Goal: Task Accomplishment & Management: Use online tool/utility

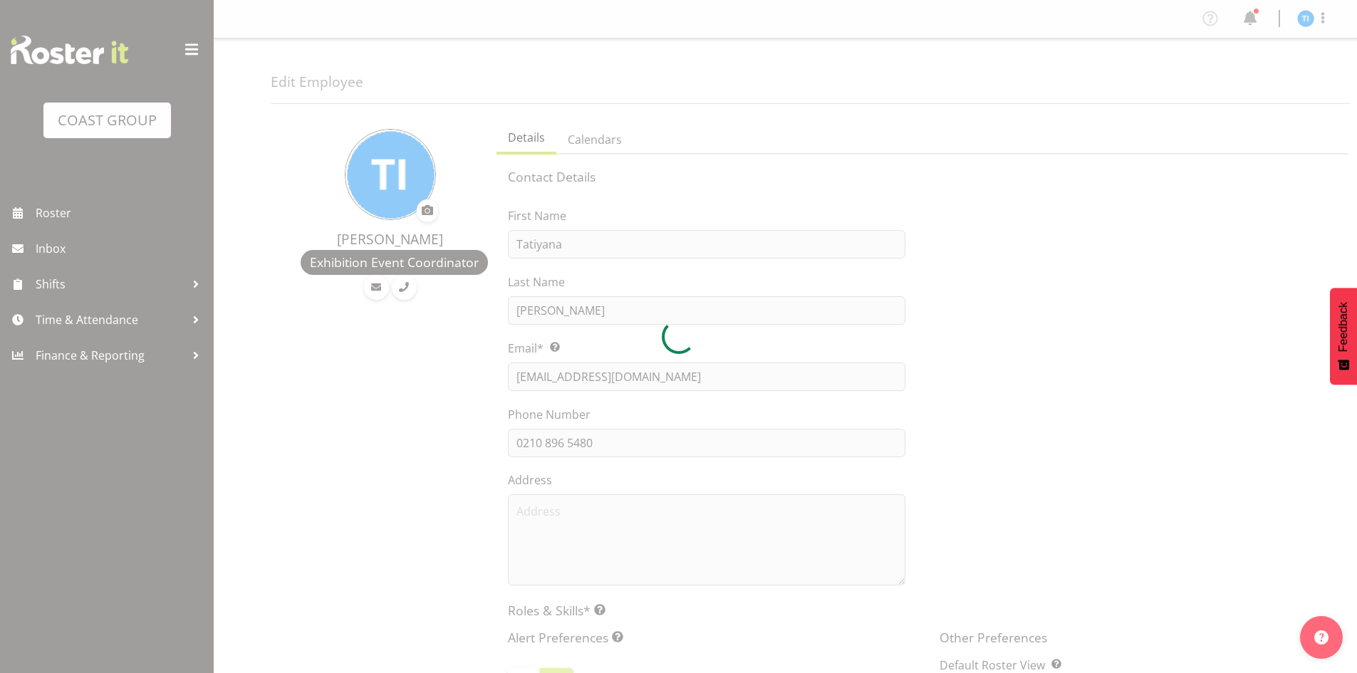
select select "TimelineWeek"
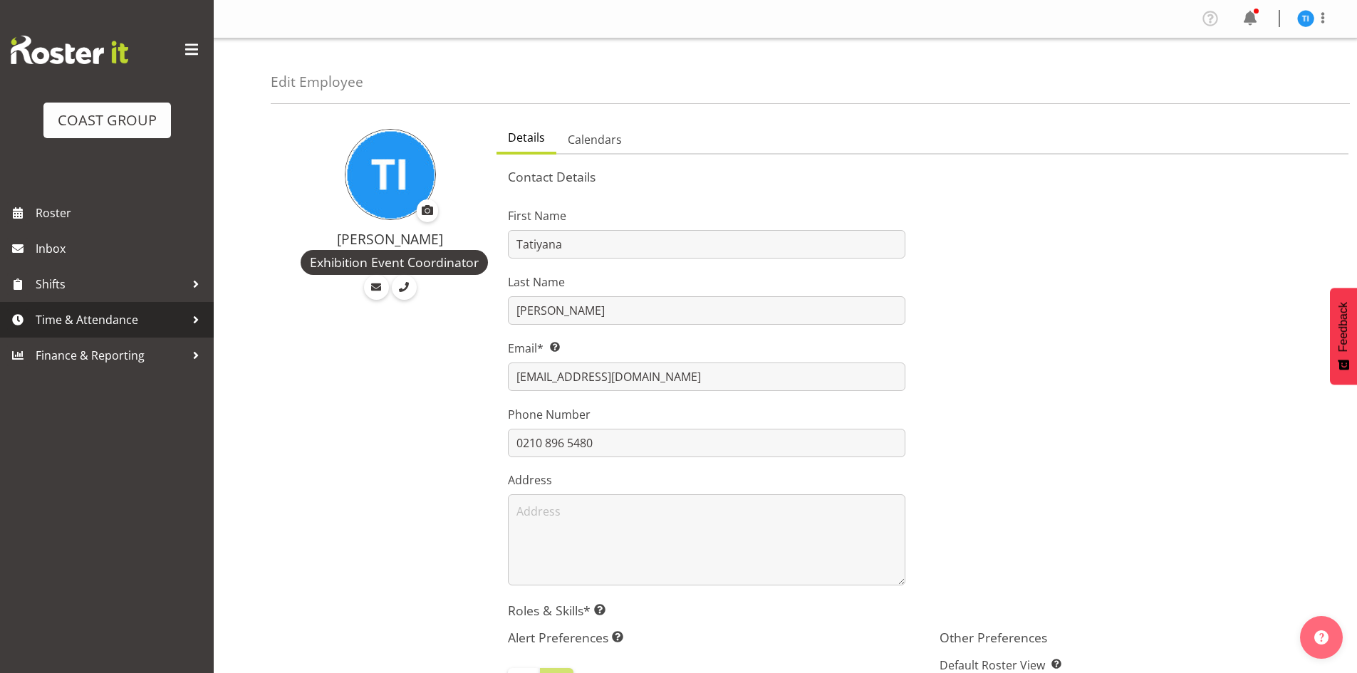
click at [172, 318] on span "Time & Attendance" at bounding box center [111, 319] width 150 height 21
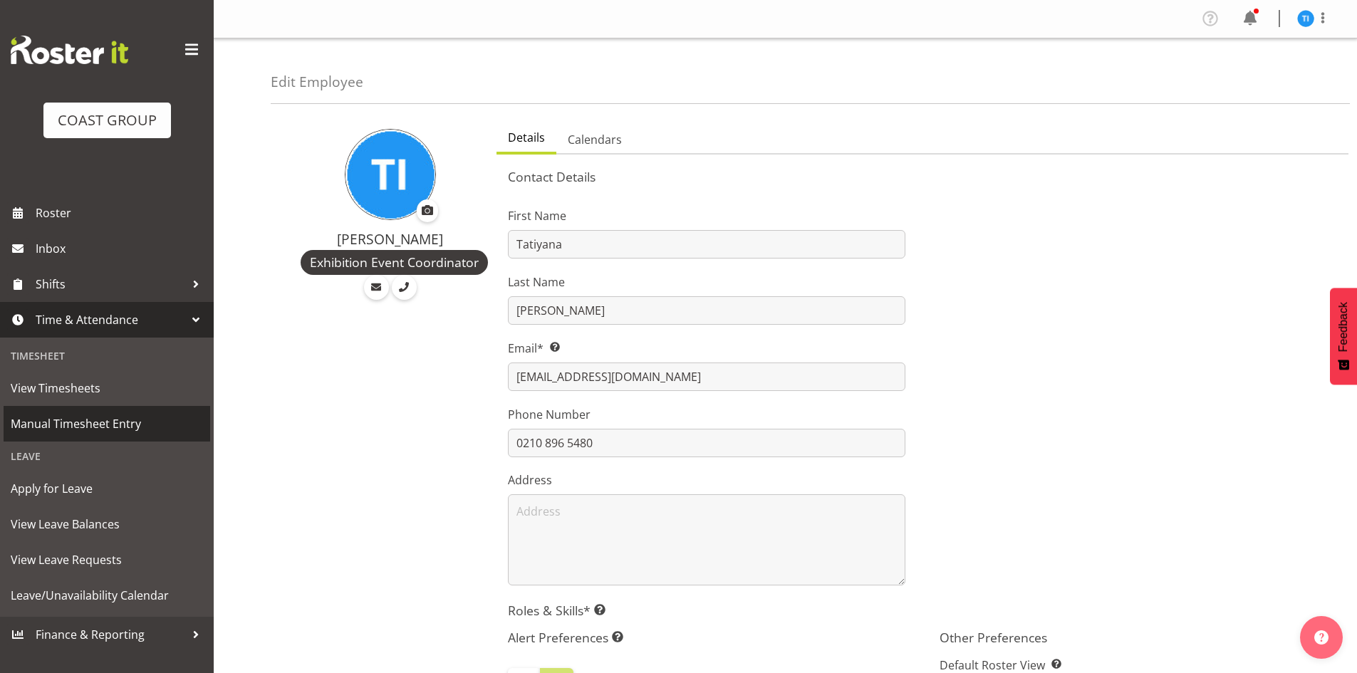
click at [122, 419] on span "Manual Timesheet Entry" at bounding box center [107, 423] width 192 height 21
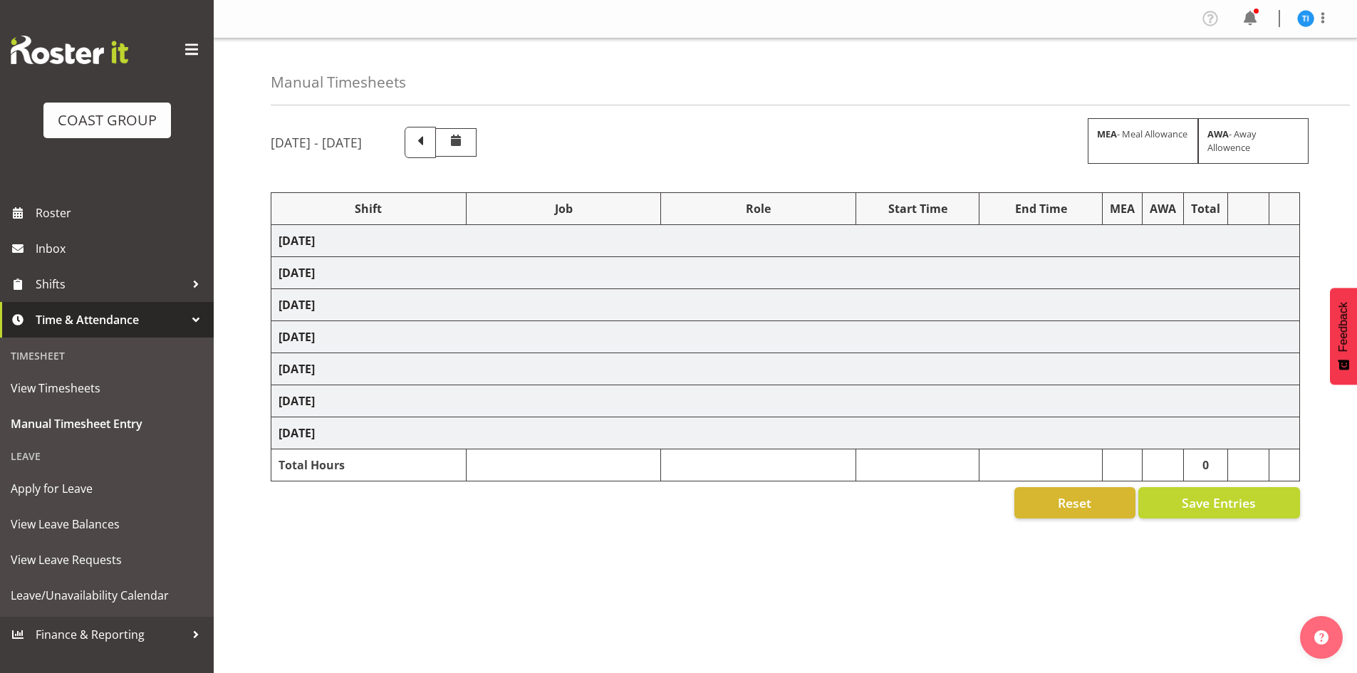
select select "1464"
select select "9791"
select select "1464"
select select "8995"
select select "1464"
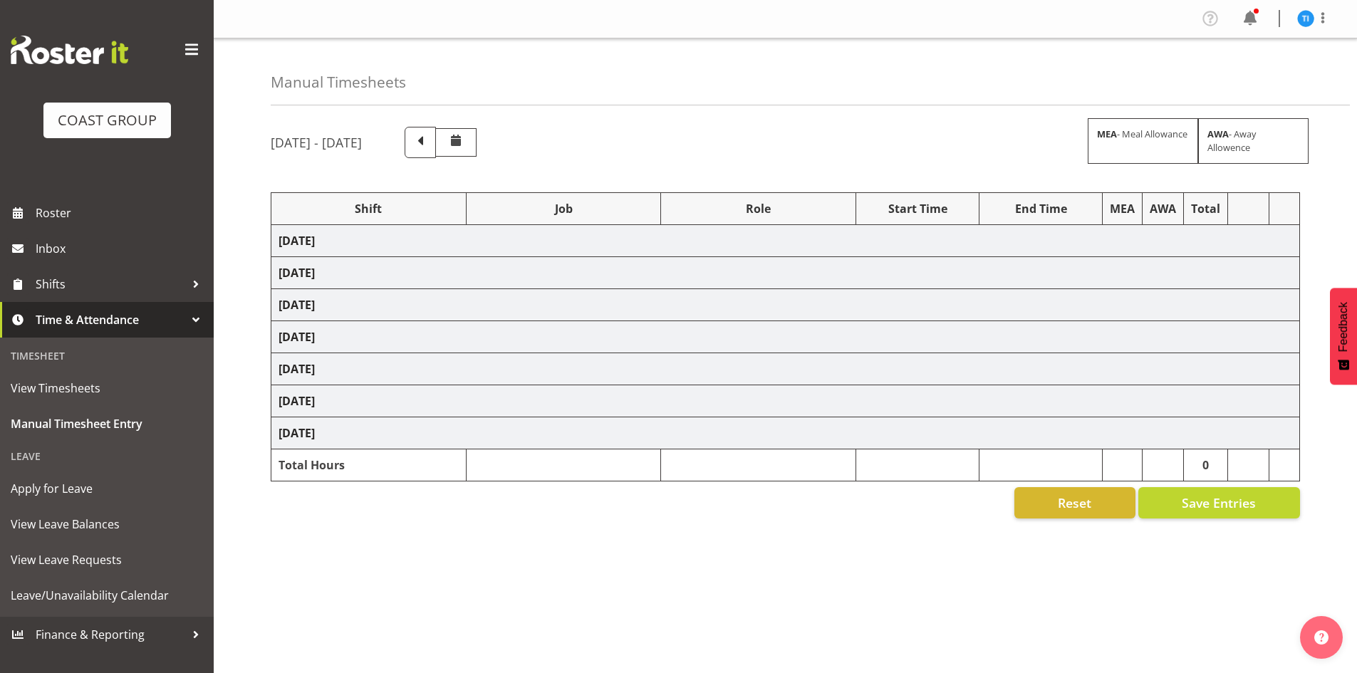
select select "10221"
select select "1464"
select select "9129"
select select "1464"
select select "9735"
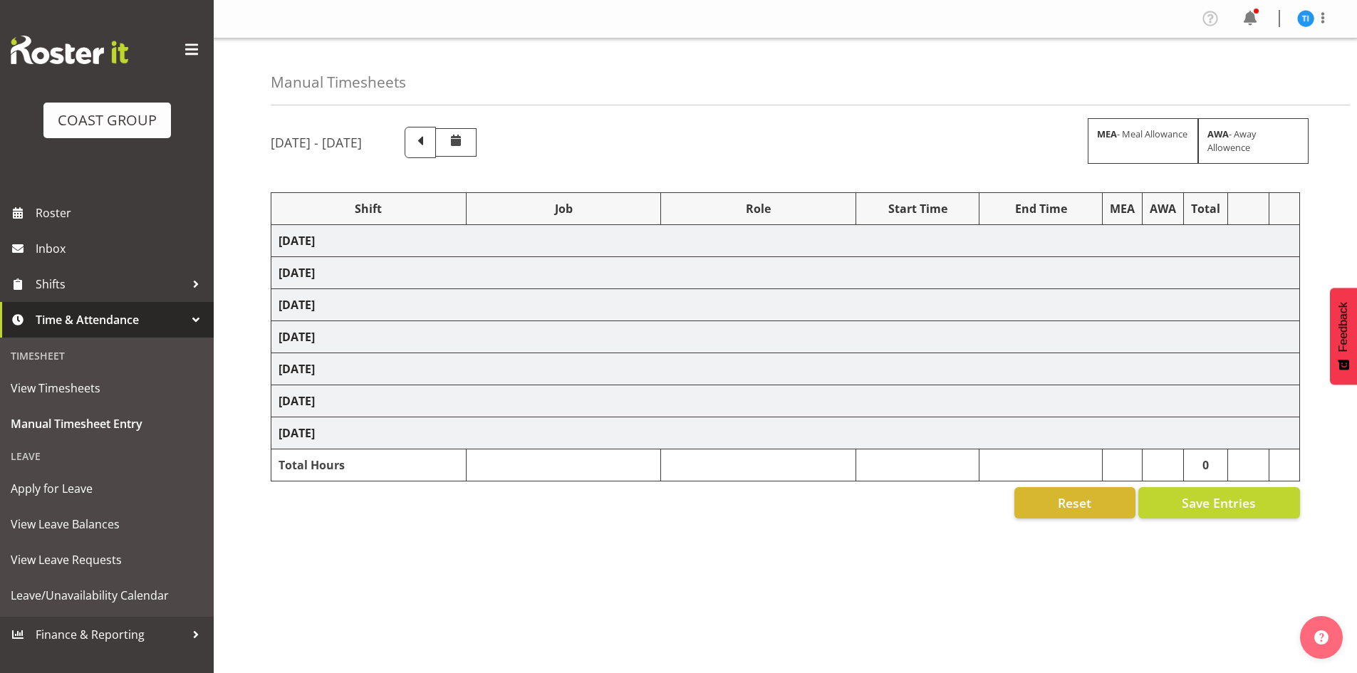
select select "1464"
select select "10729"
select select "1464"
select select "8963"
select select "1464"
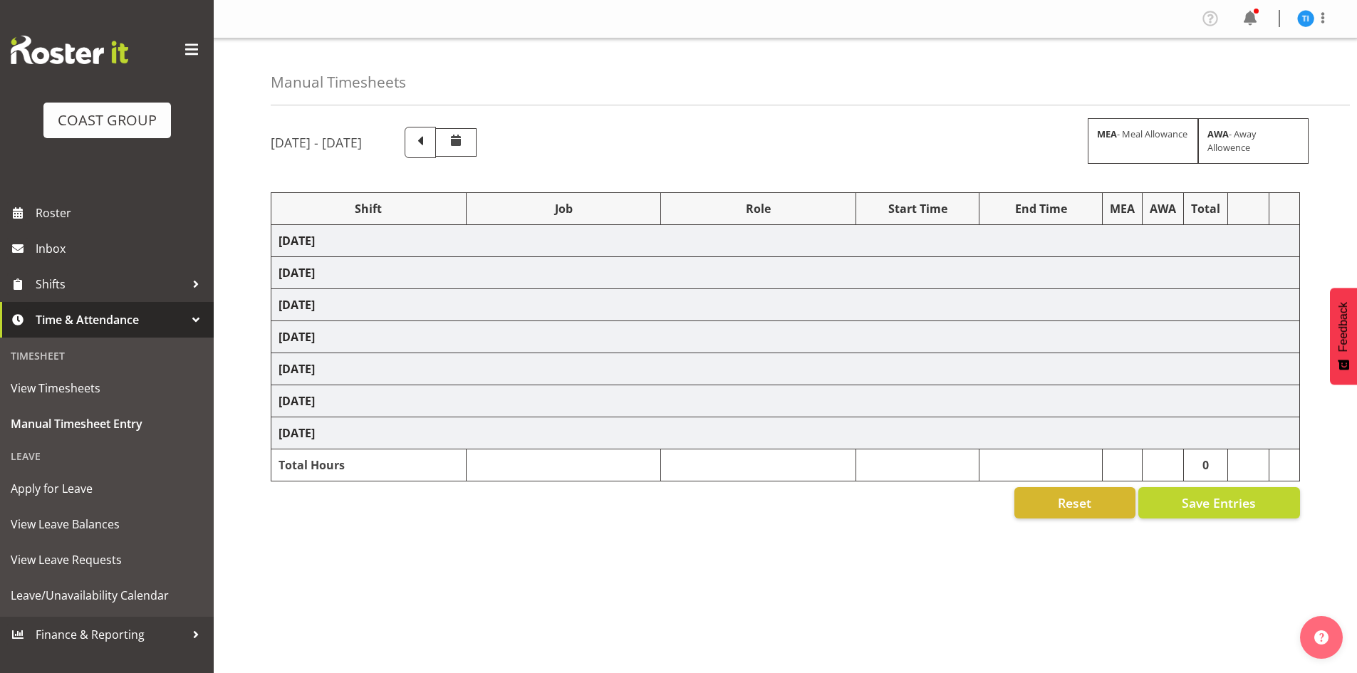
select select "9844"
select select "1464"
select select "8679"
select select "1464"
select select "9421"
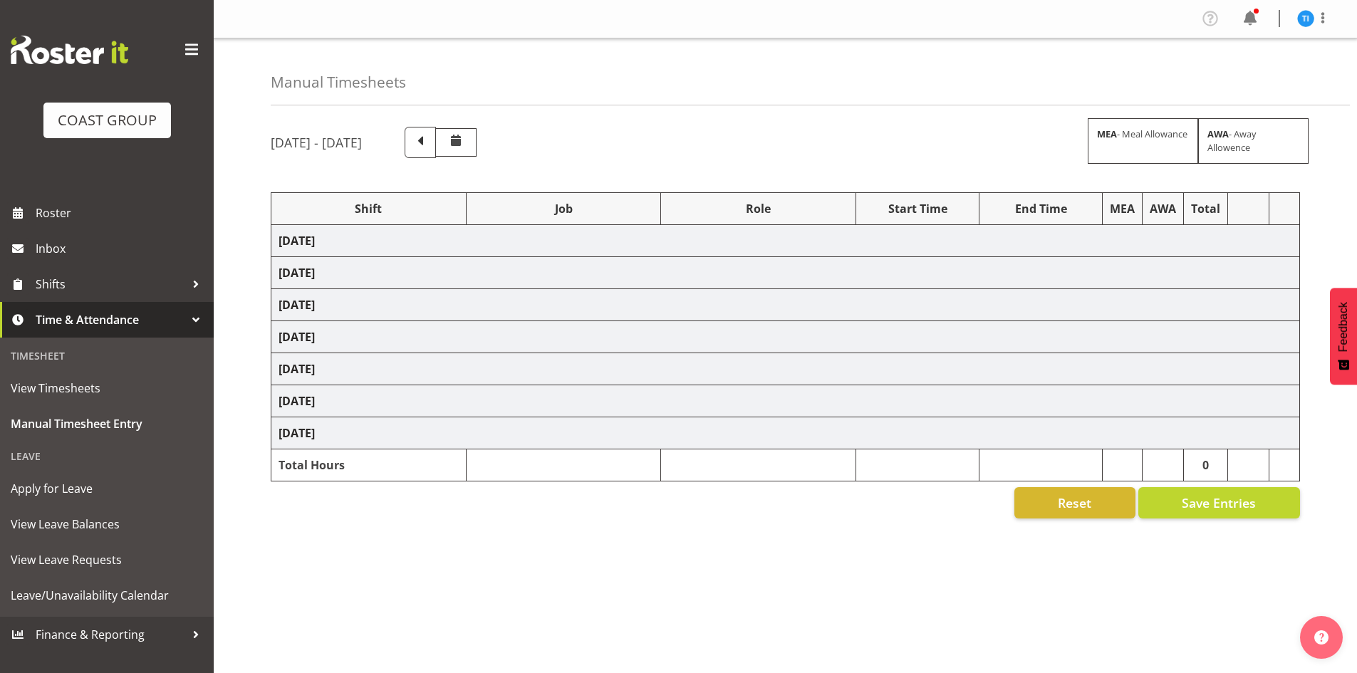
select select "1464"
select select "69"
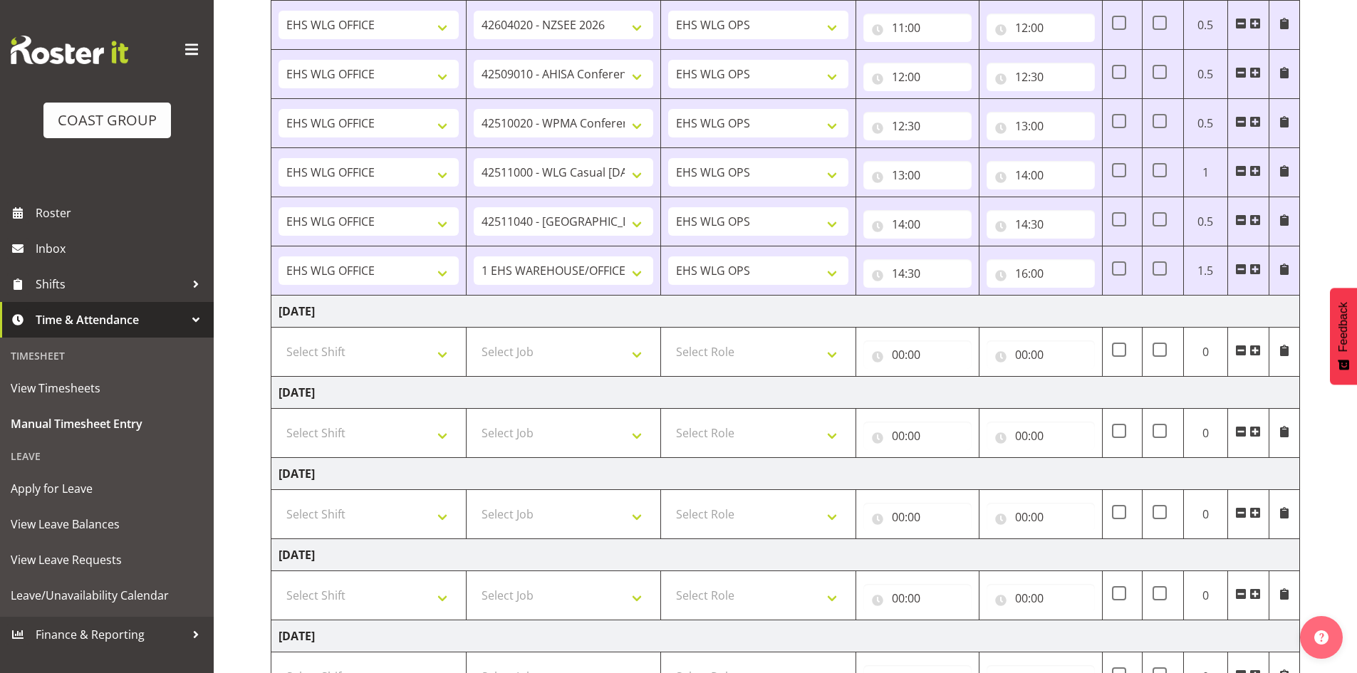
scroll to position [489, 0]
